Goal: Task Accomplishment & Management: Use online tool/utility

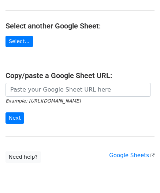
scroll to position [73, 0]
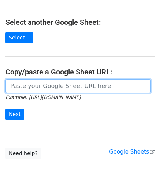
click at [33, 83] on input "url" at bounding box center [77, 86] width 145 height 14
paste input "https://docs.google.com/spreadsheets/d/10WRYrUETwT55bC8fwSRzDC2G2f3k83bA-_3lrJU…"
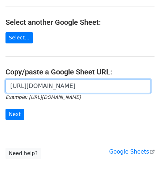
scroll to position [0, 155]
type input "https://docs.google.com/spreadsheets/d/10WRYrUETwT55bC8fwSRzDC2G2f3k83bA-_3lrJU…"
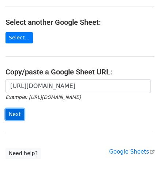
click at [16, 113] on input "Next" at bounding box center [14, 114] width 19 height 11
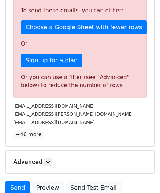
scroll to position [247, 0]
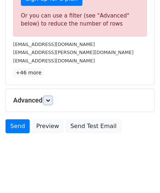
drag, startPoint x: 48, startPoint y: 99, endPoint x: 64, endPoint y: 120, distance: 25.8
click at [48, 99] on icon at bounding box center [48, 100] width 4 height 4
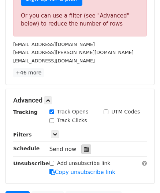
click at [84, 149] on icon at bounding box center [86, 149] width 5 height 5
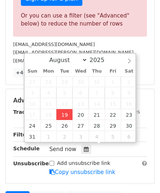
type input "[DATE] 12:00"
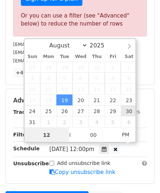
paste input "3"
type input "3"
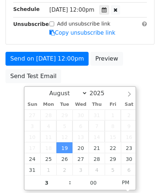
scroll to position [148, 0]
type input "[DATE] 15:00"
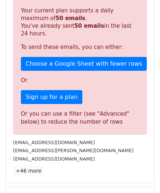
scroll to position [335, 0]
